Goal: Information Seeking & Learning: Learn about a topic

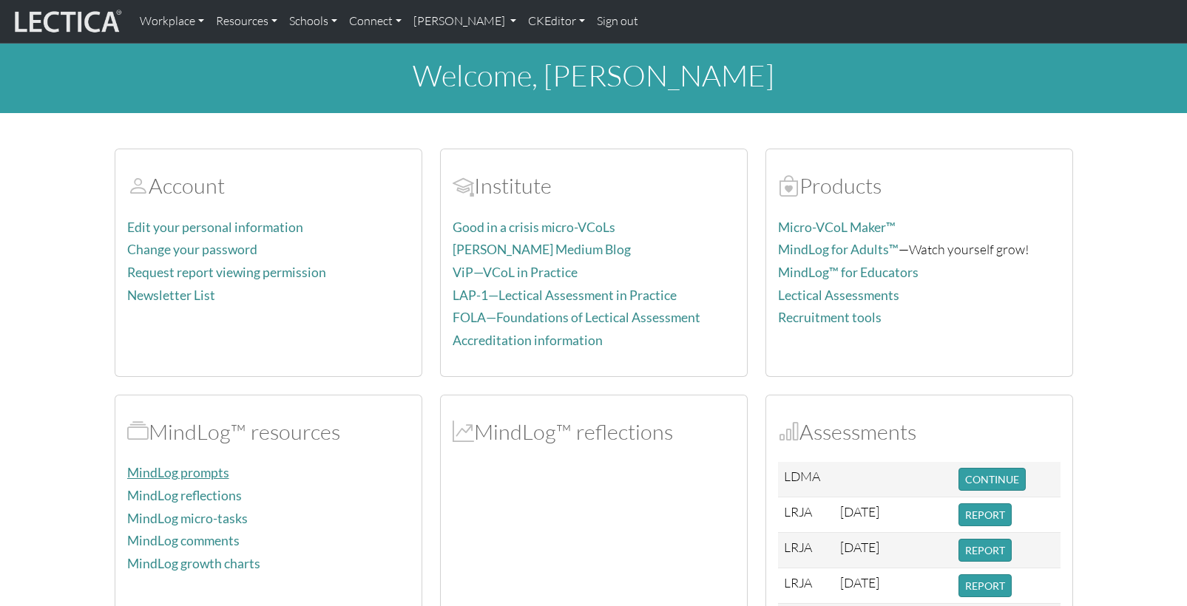
click at [174, 465] on link "MindLog prompts" at bounding box center [178, 473] width 102 height 16
click at [163, 556] on link "MindLog growth charts" at bounding box center [193, 564] width 133 height 16
